Goal: Task Accomplishment & Management: Manage account settings

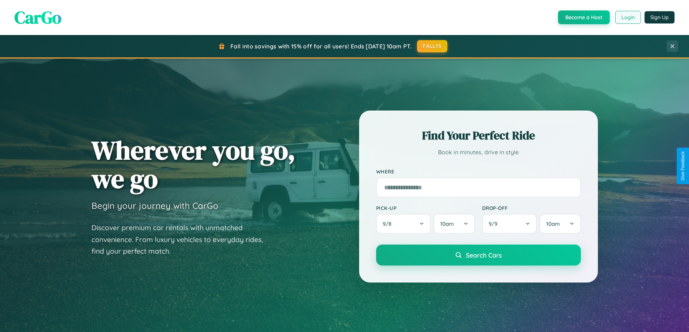
click at [627, 17] on button "Login" at bounding box center [628, 17] width 26 height 13
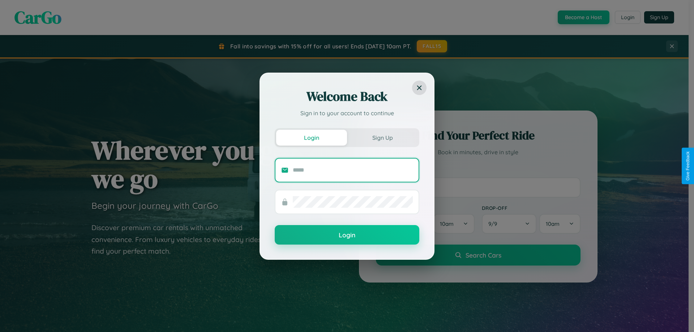
click at [353, 170] on input "text" at bounding box center [353, 170] width 120 height 12
type input "**********"
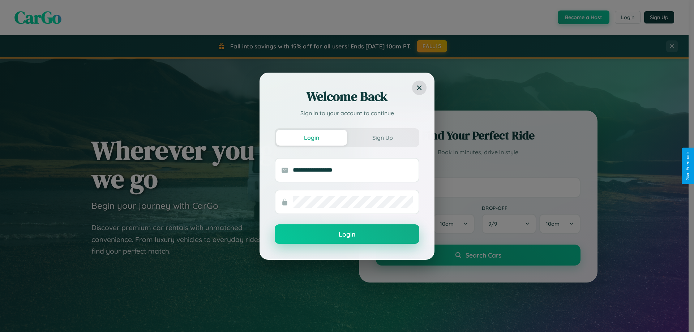
click at [347, 235] on button "Login" at bounding box center [347, 234] width 145 height 20
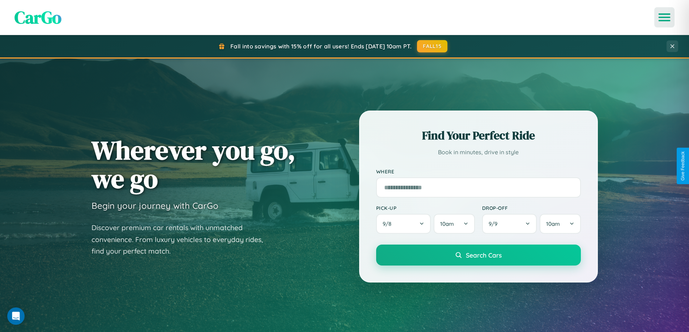
click at [664, 17] on icon "Open menu" at bounding box center [664, 17] width 10 height 7
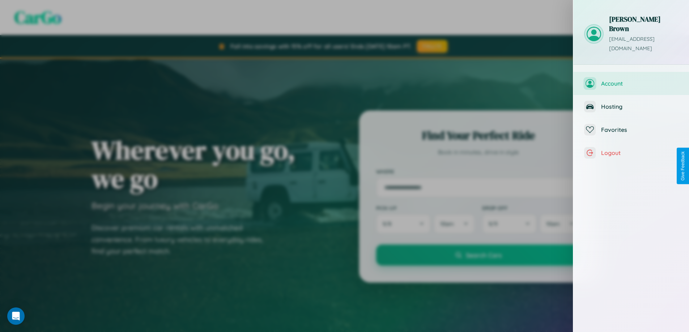
click at [631, 80] on span "Account" at bounding box center [639, 83] width 77 height 7
